Goal: Find specific fact: Find specific fact

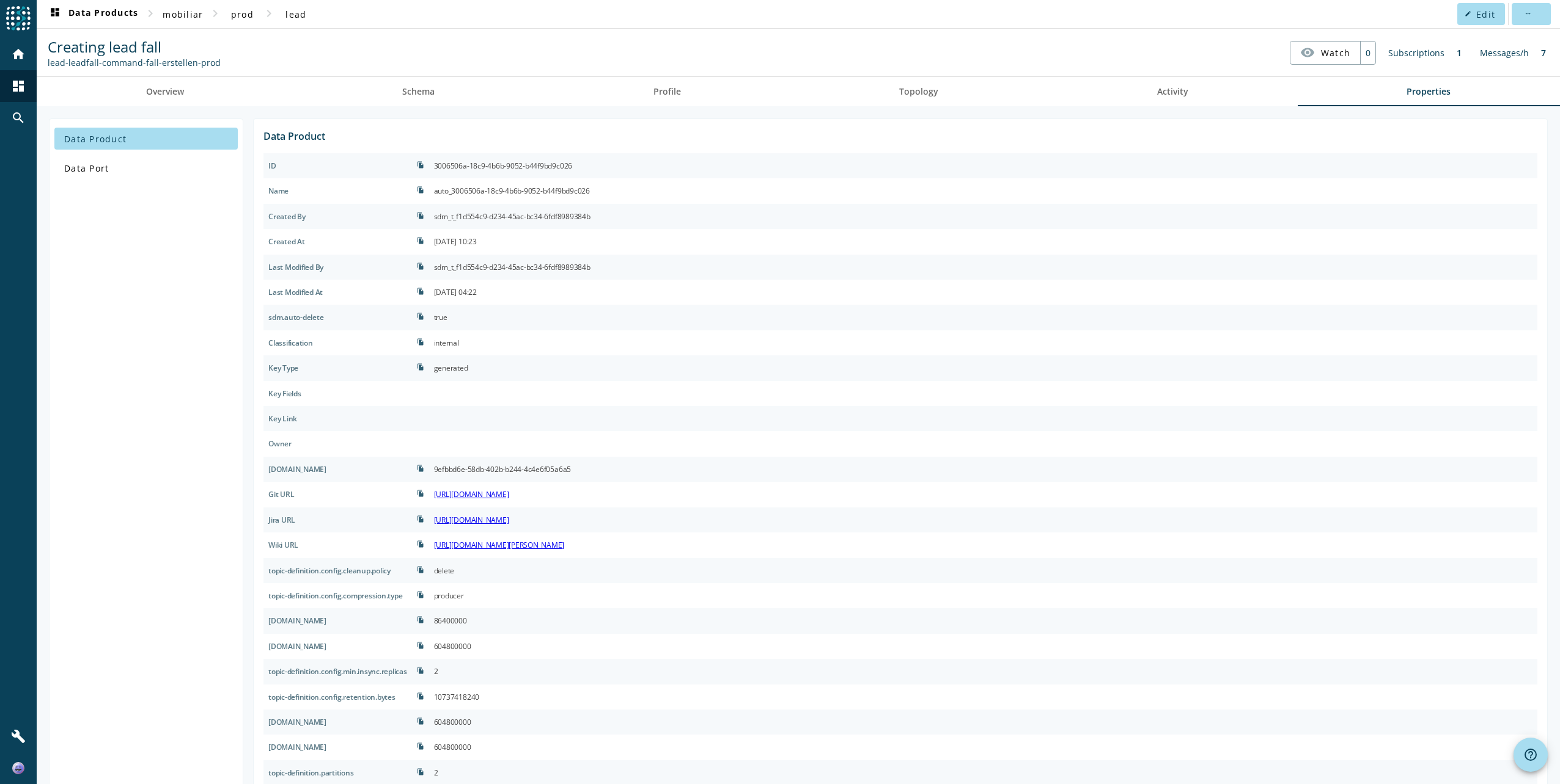
scroll to position [55, 0]
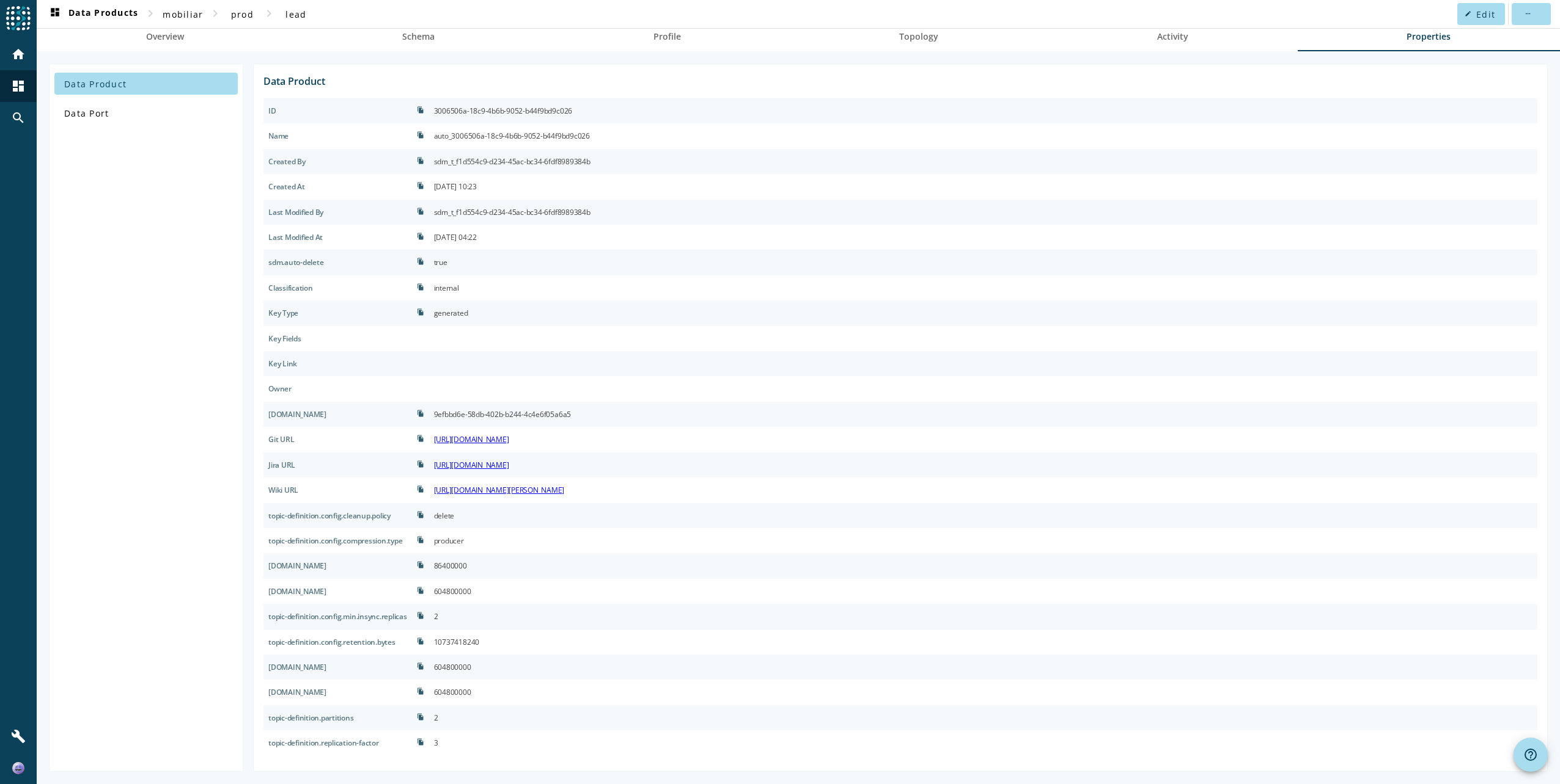
click at [348, 672] on div "[DOMAIN_NAME]" at bounding box center [337, 667] width 149 height 25
drag, startPoint x: 345, startPoint y: 568, endPoint x: 399, endPoint y: 565, distance: 54.1
click at [399, 565] on div "[DOMAIN_NAME]" at bounding box center [337, 566] width 149 height 25
copy div "delete.retention"
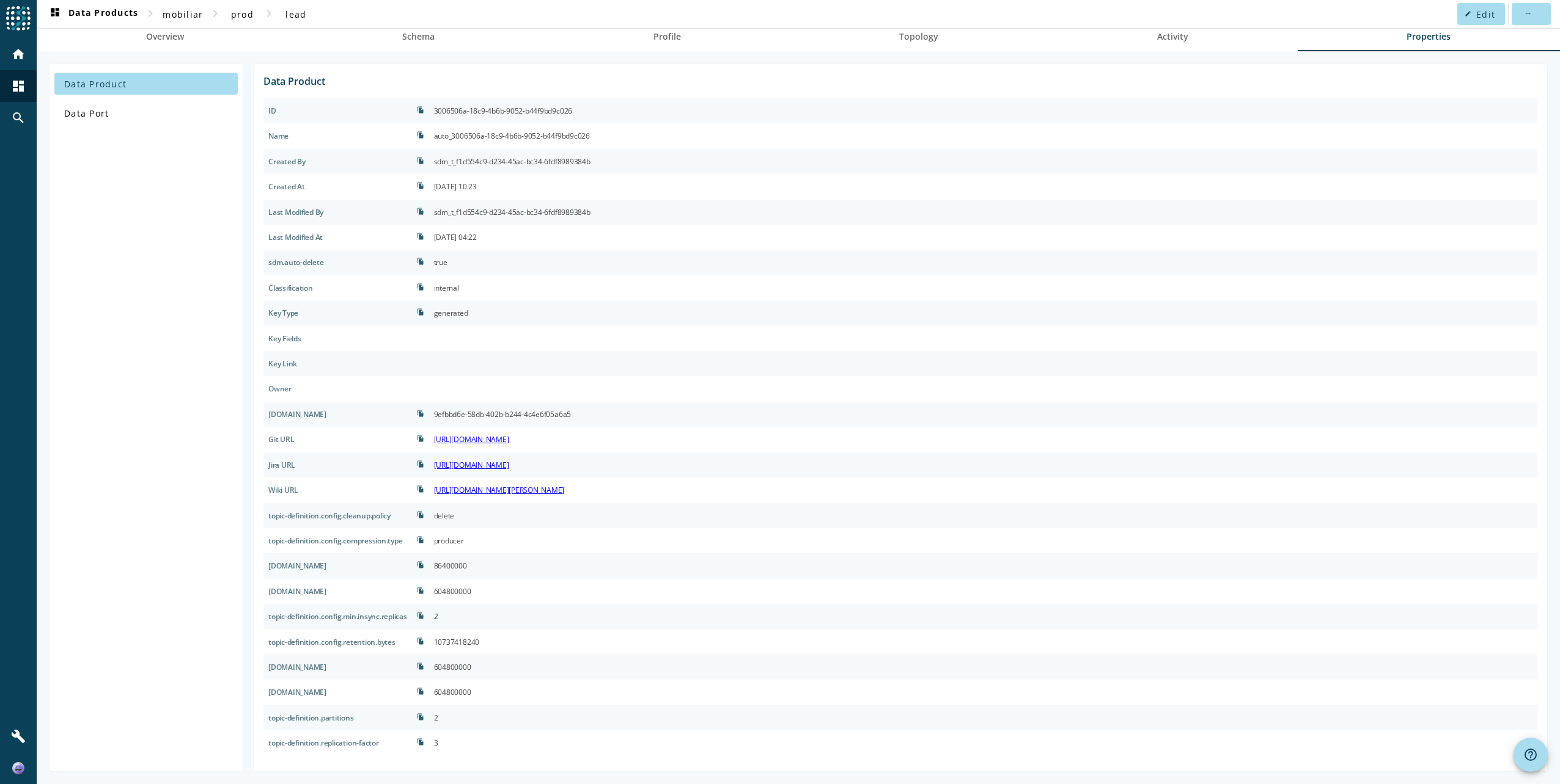
click at [412, 567] on div "[DOMAIN_NAME]" at bounding box center [337, 566] width 149 height 25
copy div "[DOMAIN_NAME]"
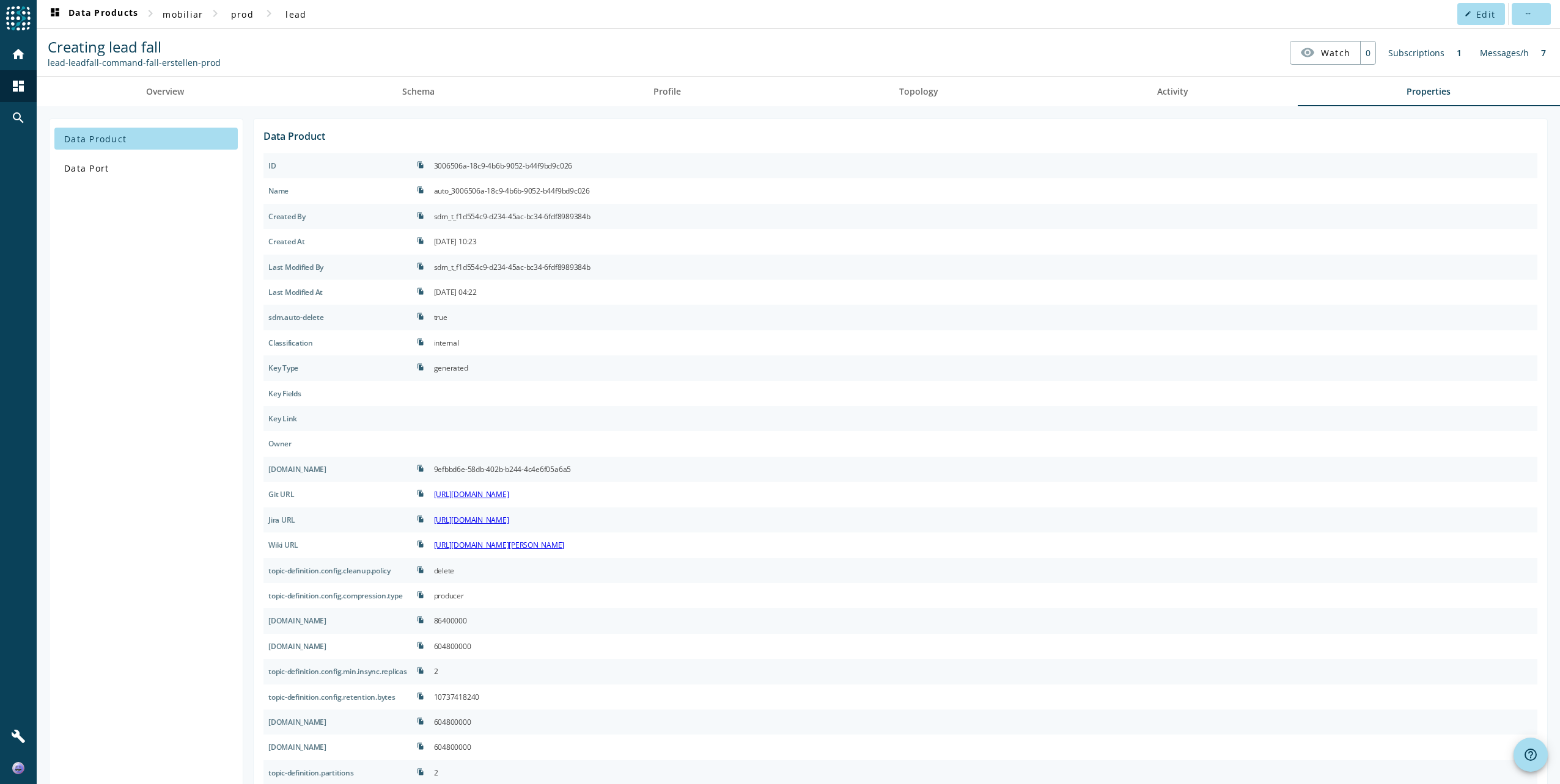
click at [97, 65] on div "lead-leadfall-command-fall-erstellen-prod" at bounding box center [134, 62] width 173 height 12
copy nav "lead-leadfall-command-fall-erstellen-prod visibility Watch"
copy div "lead-leadfall-command-fall-erstellen"
